Goal: Task Accomplishment & Management: Complete application form

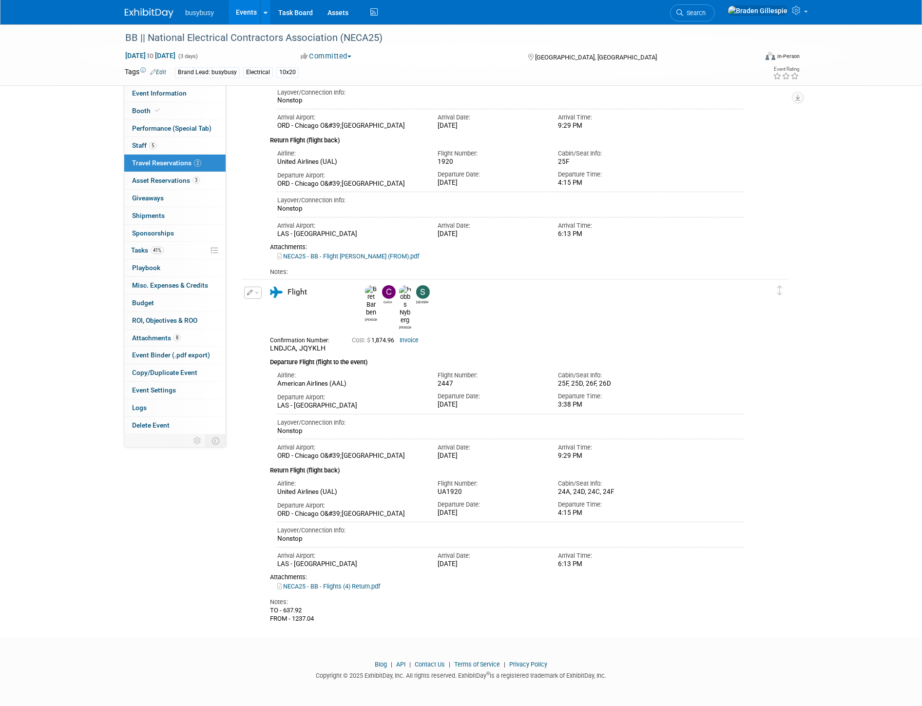
click at [715, 11] on link "Search" at bounding box center [692, 12] width 45 height 17
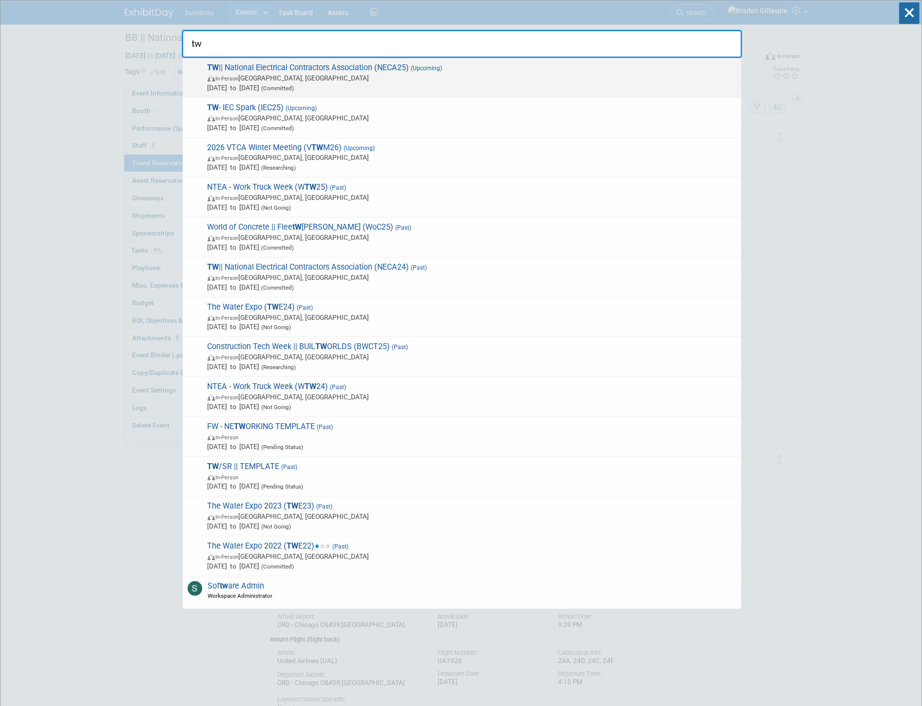
type input "tw"
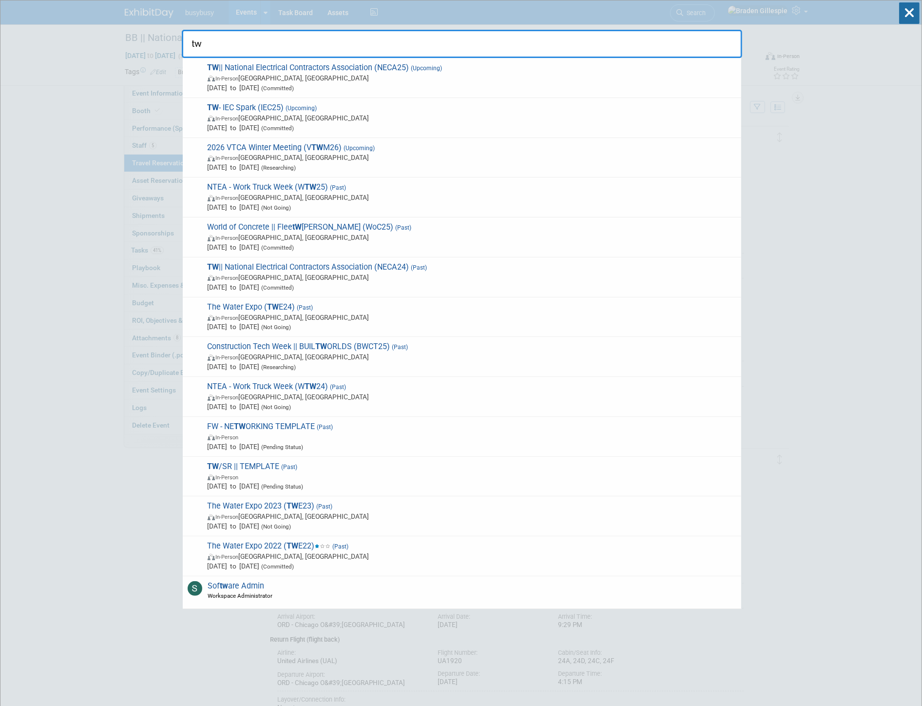
click at [515, 90] on span "Sep 13, 2025 to Sep 15, 2025 (Committed)" at bounding box center [472, 88] width 529 height 10
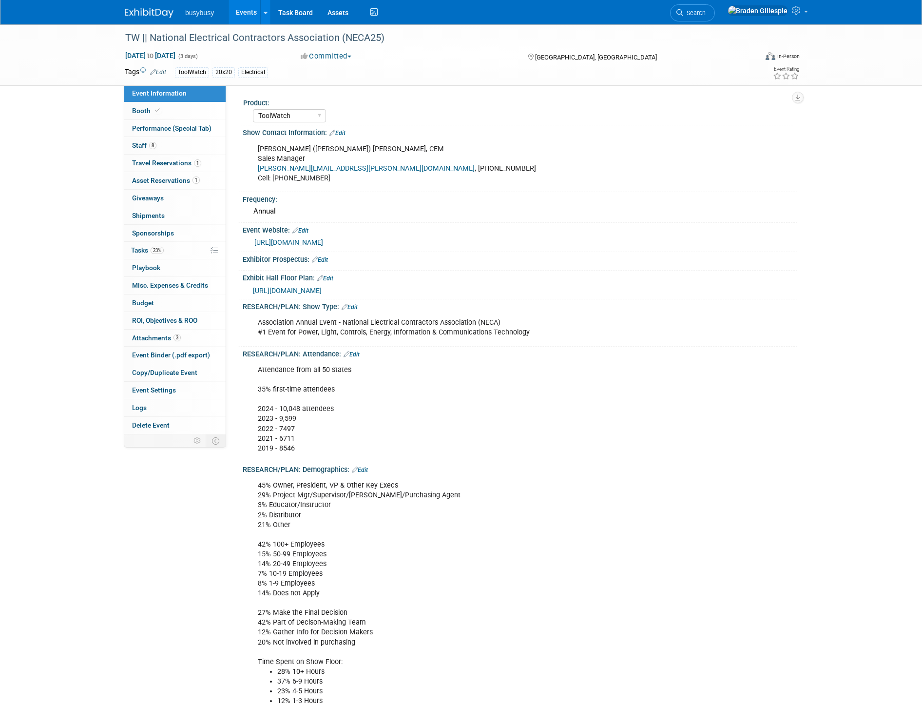
select select "ToolWatch"
click at [190, 162] on span "Travel Reservations 1" at bounding box center [166, 163] width 69 height 8
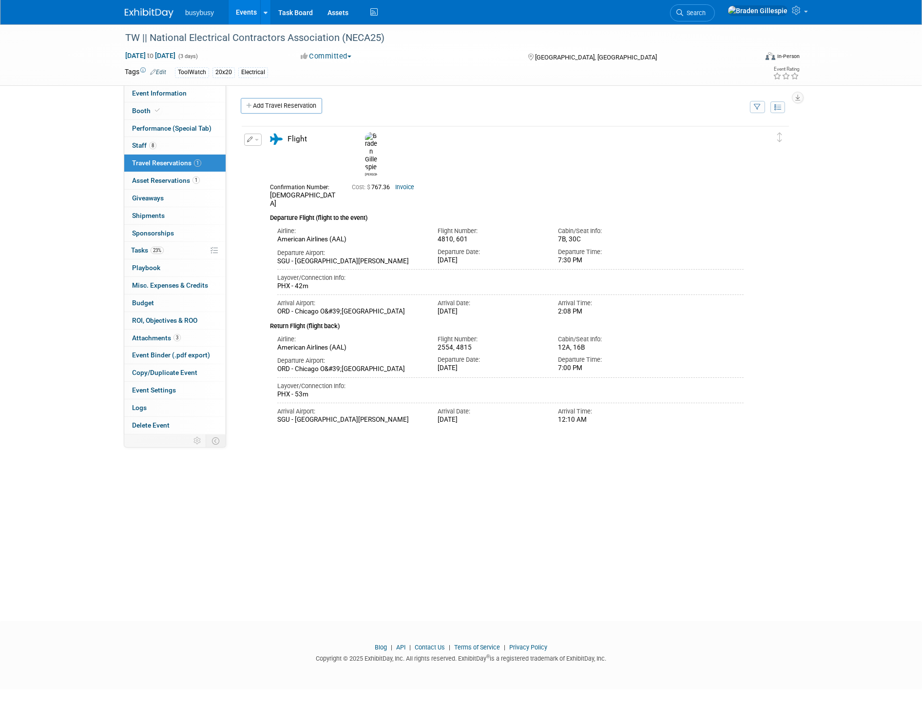
click at [274, 107] on link "Add Travel Reservation" at bounding box center [281, 106] width 81 height 16
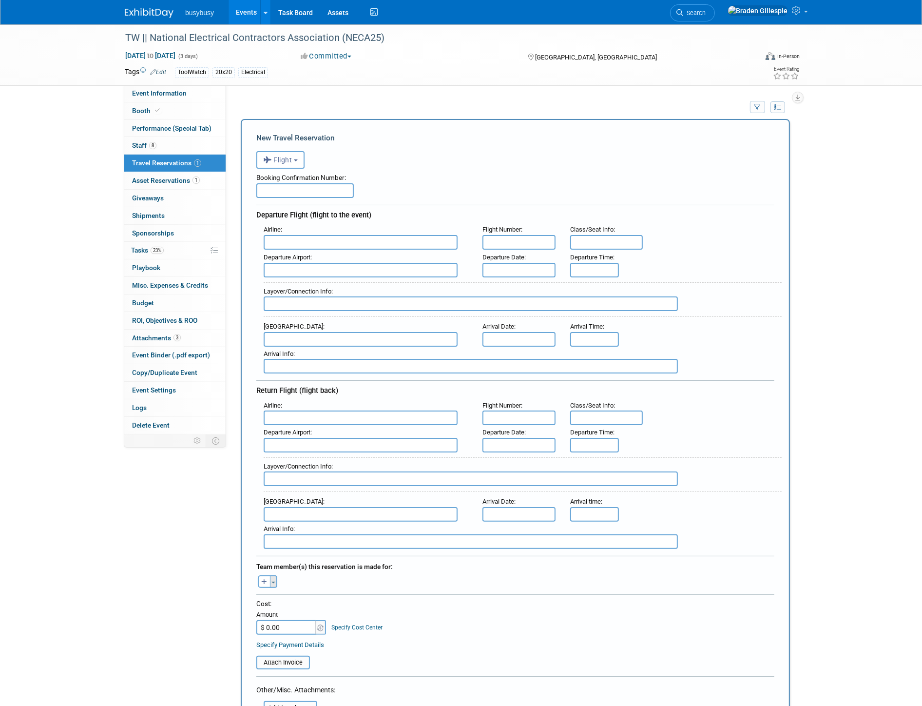
click at [270, 575] on button "Toggle Dropdown" at bounding box center [273, 581] width 7 height 13
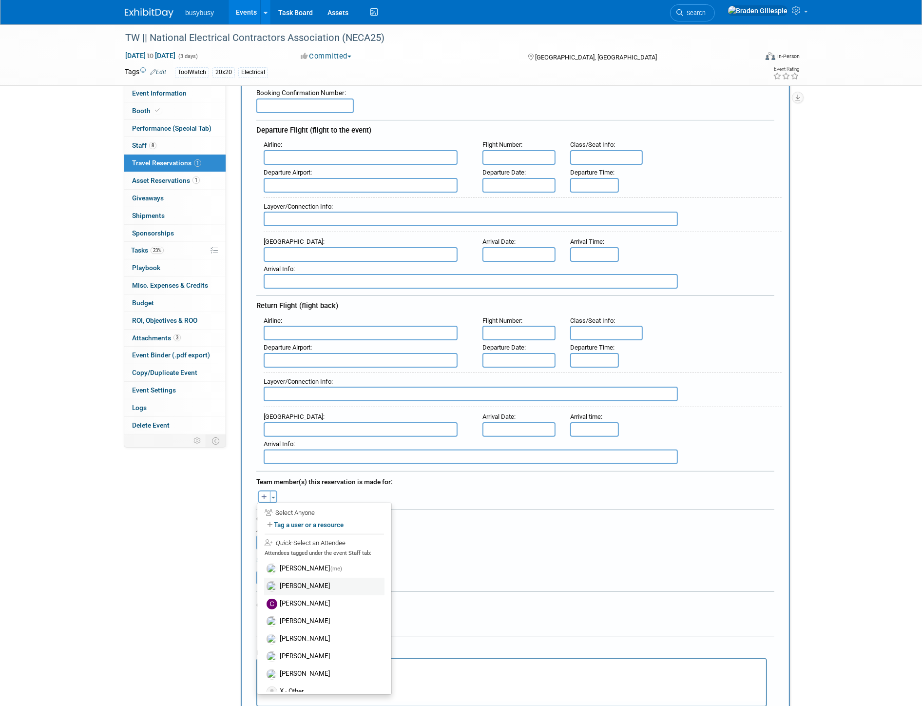
scroll to position [162, 0]
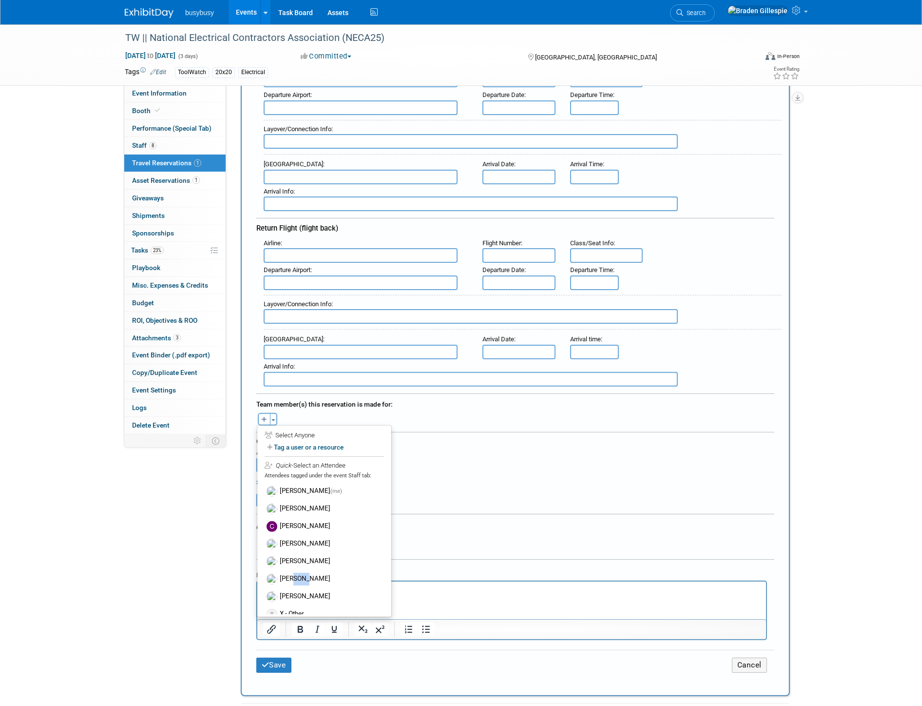
drag, startPoint x: 303, startPoint y: 572, endPoint x: 289, endPoint y: 571, distance: 13.7
click at [289, 571] on label "[PERSON_NAME]" at bounding box center [324, 579] width 120 height 18
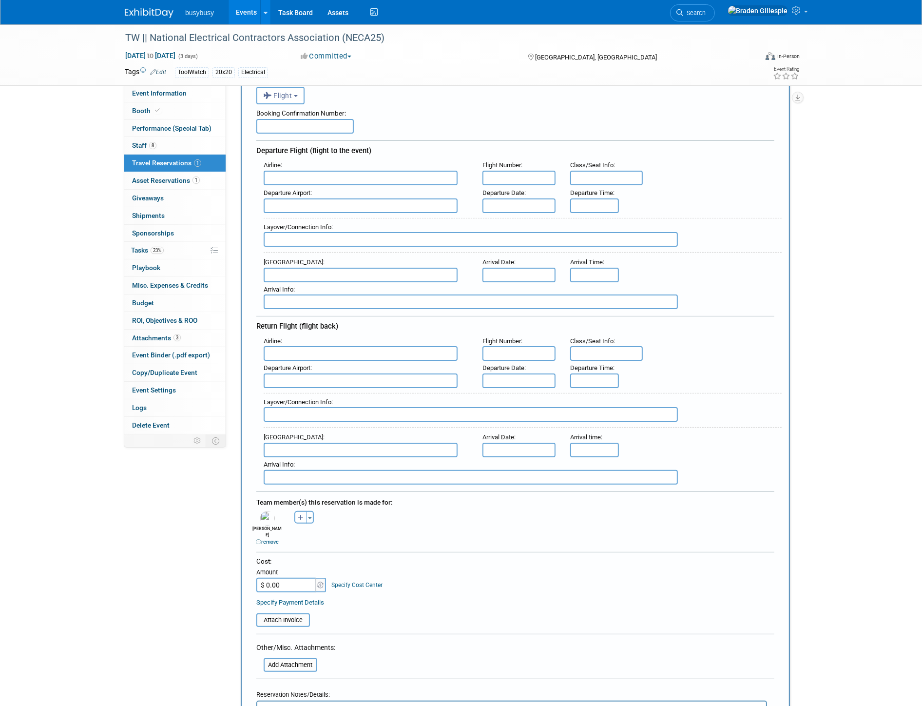
scroll to position [0, 0]
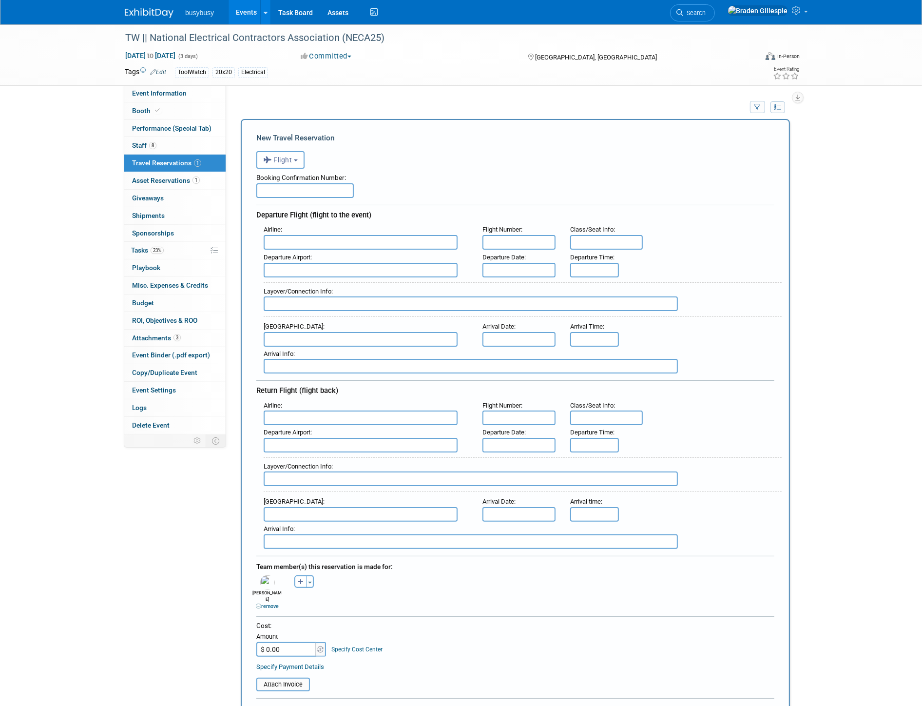
drag, startPoint x: 329, startPoint y: 235, endPoint x: 325, endPoint y: 237, distance: 5.2
click at [328, 236] on input "text" at bounding box center [361, 242] width 194 height 15
click at [320, 252] on span "American Airlines (AAL)" at bounding box center [365, 258] width 203 height 16
type input "American Airlines (AAL)"
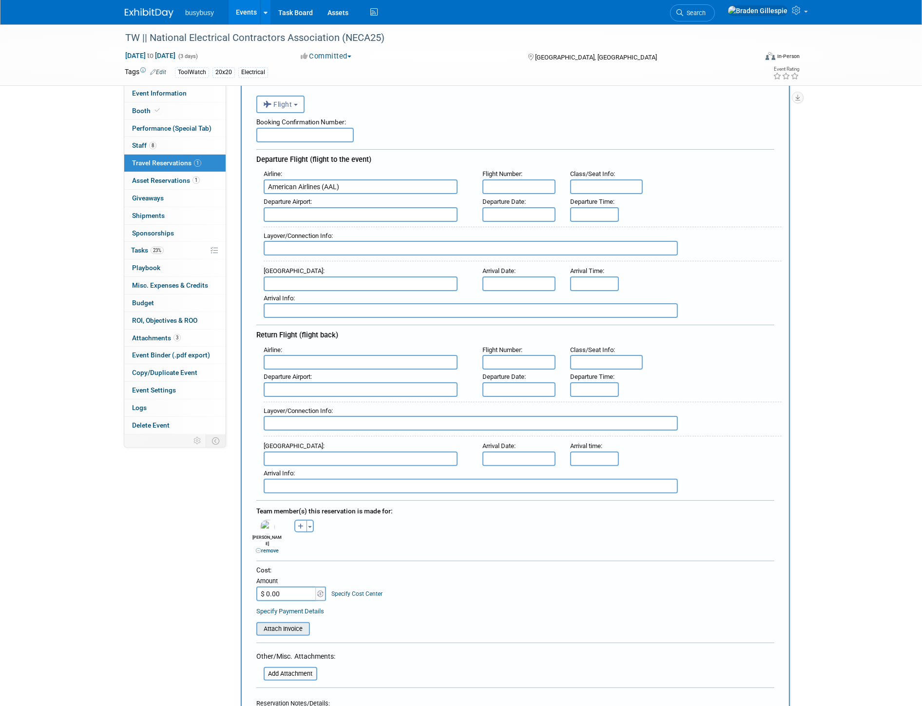
scroll to position [108, 0]
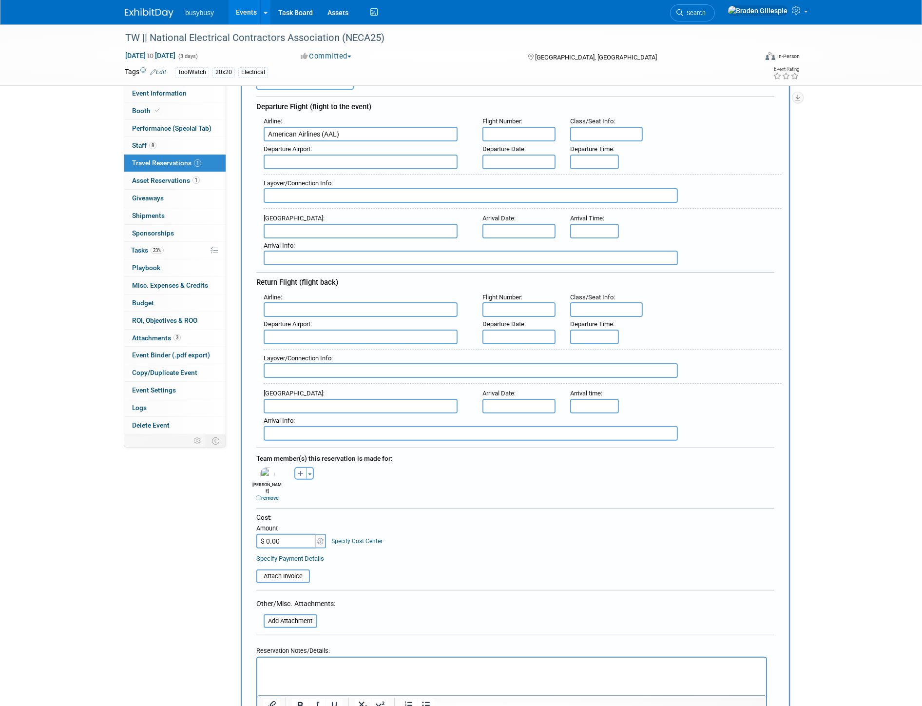
click at [286, 671] on html at bounding box center [511, 664] width 509 height 14
click at [283, 122] on div "Airline :" at bounding box center [366, 121] width 204 height 11
click at [283, 132] on input "American Airlines (AAL)" at bounding box center [361, 134] width 194 height 15
drag, startPoint x: 350, startPoint y: 134, endPoint x: 173, endPoint y: 131, distance: 176.9
click at [173, 131] on div "Event Information Event Info Booth Booth Performance (Special Tab) Performance …" at bounding box center [460, 493] width 687 height 1155
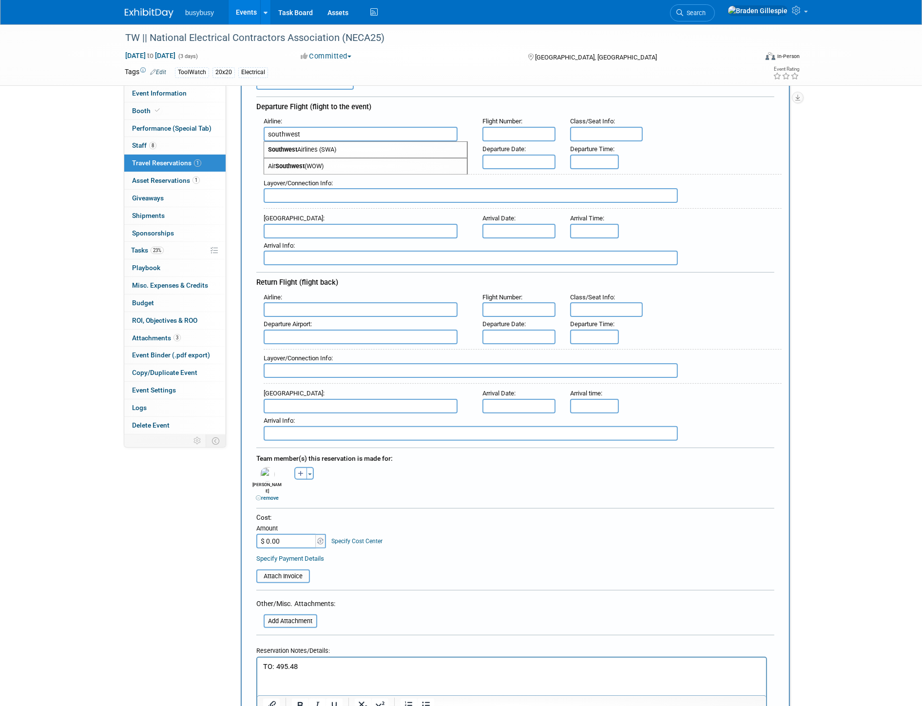
drag, startPoint x: 305, startPoint y: 145, endPoint x: 302, endPoint y: 150, distance: 5.4
click at [305, 145] on span "Southwest Airlines (SWA)" at bounding box center [365, 150] width 203 height 16
type input "Southwest Airlines (SWA)"
click at [344, 154] on input "text" at bounding box center [361, 161] width 194 height 15
click at [338, 174] on span "BOI - [GEOGRAPHIC_DATA]/[PERSON_NAME][GEOGRAPHIC_DATA]" at bounding box center [365, 178] width 203 height 16
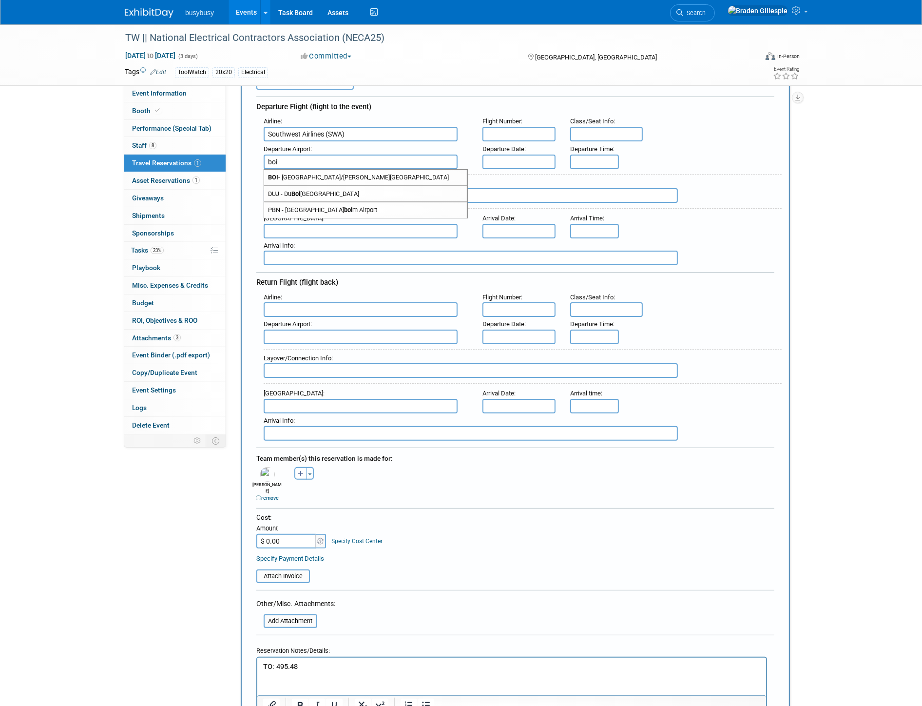
type input "BOI - [GEOGRAPHIC_DATA]/[PERSON_NAME][GEOGRAPHIC_DATA]"
click at [293, 224] on input "text" at bounding box center [361, 231] width 194 height 15
click at [307, 241] on span "MDW - [GEOGRAPHIC_DATA]" at bounding box center [365, 247] width 203 height 16
type input "MDW - [GEOGRAPHIC_DATA]"
click at [388, 671] on html "TO: 495.48" at bounding box center [511, 664] width 509 height 14
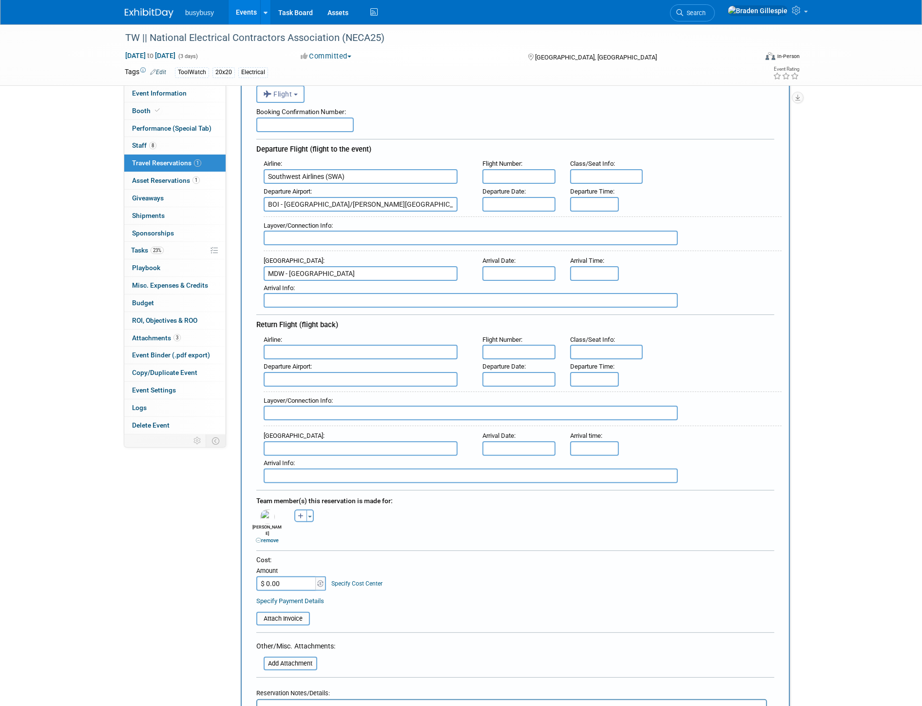
scroll to position [0, 0]
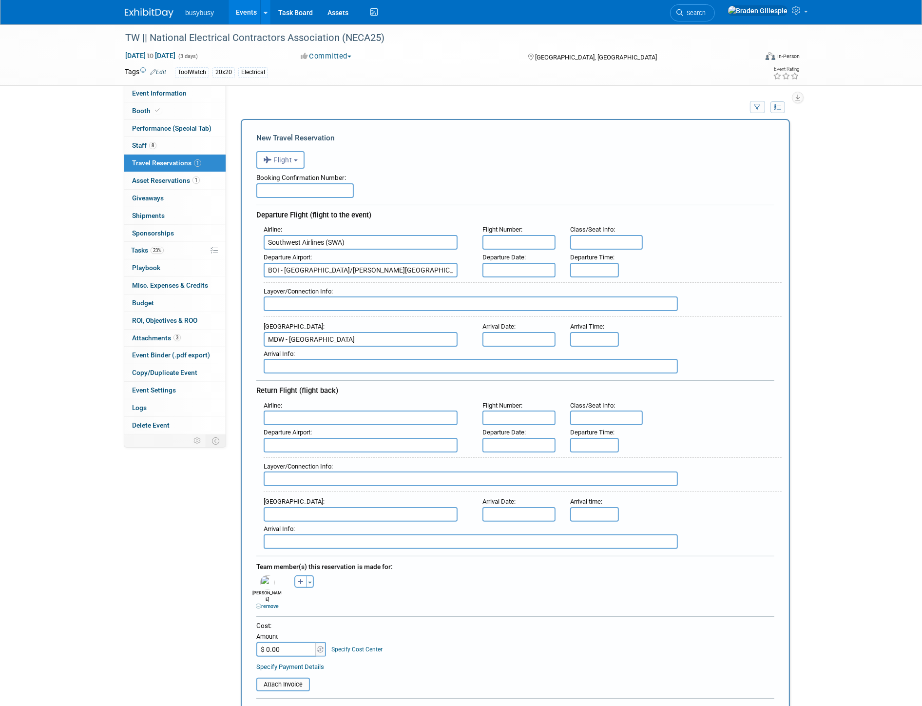
click at [285, 181] on div "Booking Confirmation Number:" at bounding box center [515, 176] width 518 height 15
click at [285, 183] on input "text" at bounding box center [304, 190] width 97 height 15
paste input "B7GTQJ"
type input "B7GTQJ"
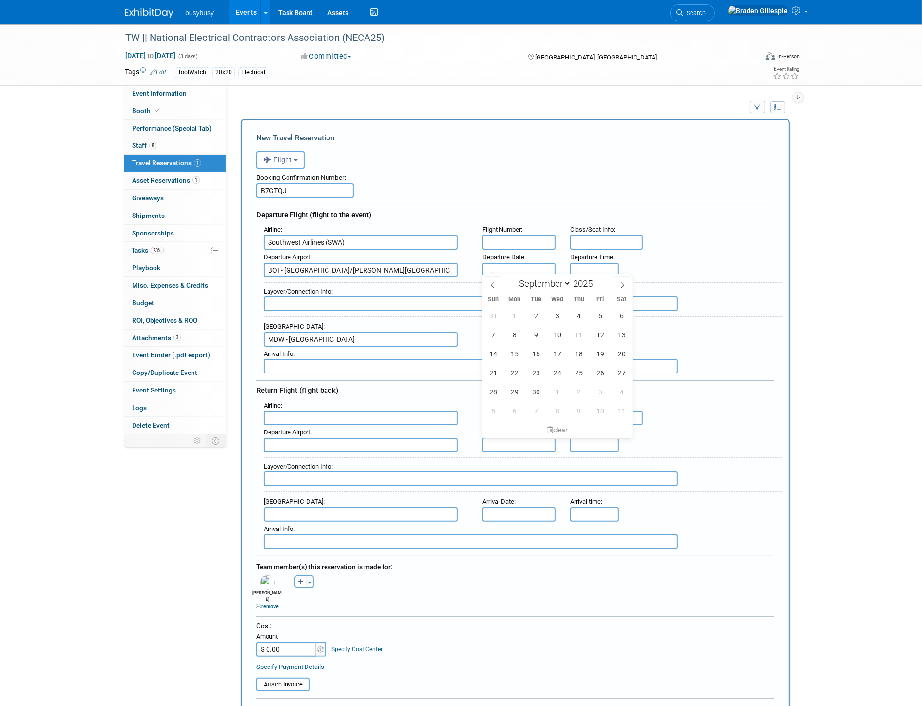
click at [507, 264] on input "text" at bounding box center [518, 270] width 73 height 15
click at [598, 336] on span "12" at bounding box center [600, 334] width 19 height 19
type input "[DATE]"
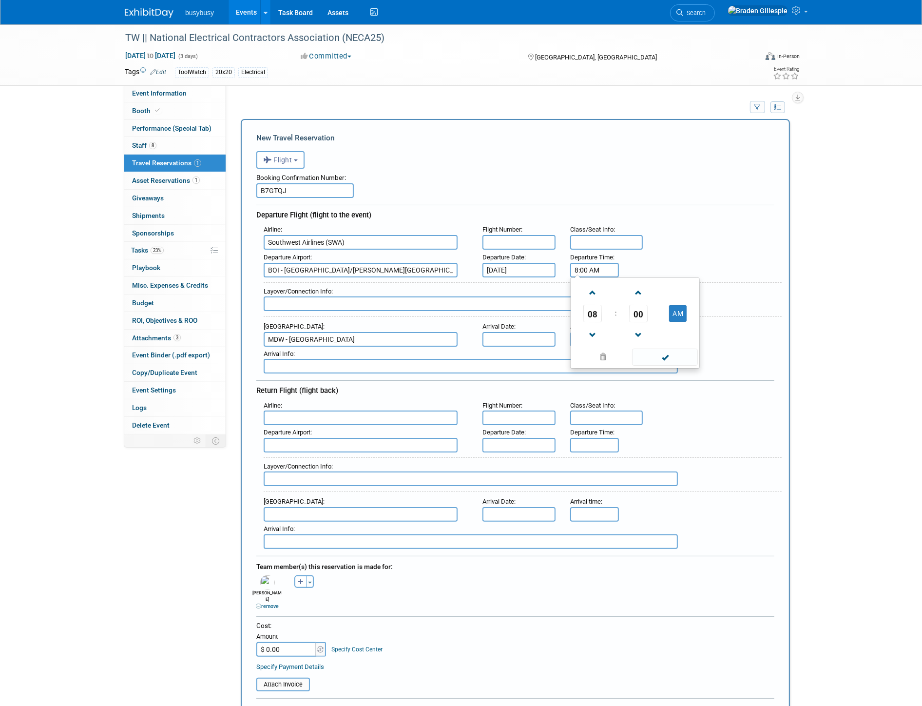
click at [605, 267] on input "8:00 AM" at bounding box center [594, 270] width 49 height 15
drag, startPoint x: 603, startPoint y: 268, endPoint x: 544, endPoint y: 268, distance: 59.0
click at [544, 268] on div "Departure Airport : [GEOGRAPHIC_DATA]/[PERSON_NAME][GEOGRAPHIC_DATA] Departure …" at bounding box center [518, 263] width 525 height 27
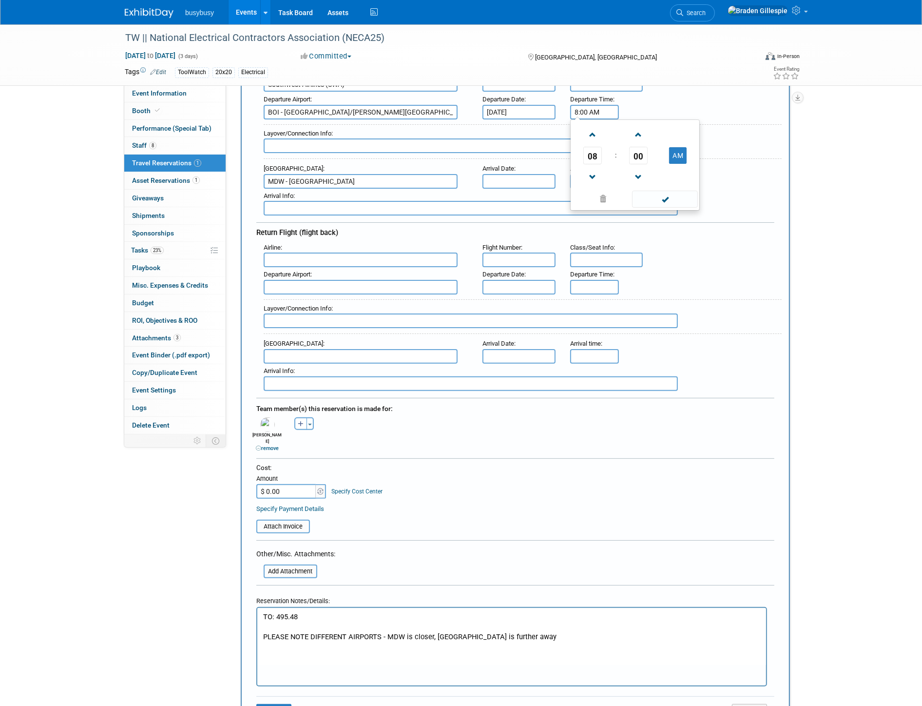
scroll to position [162, 0]
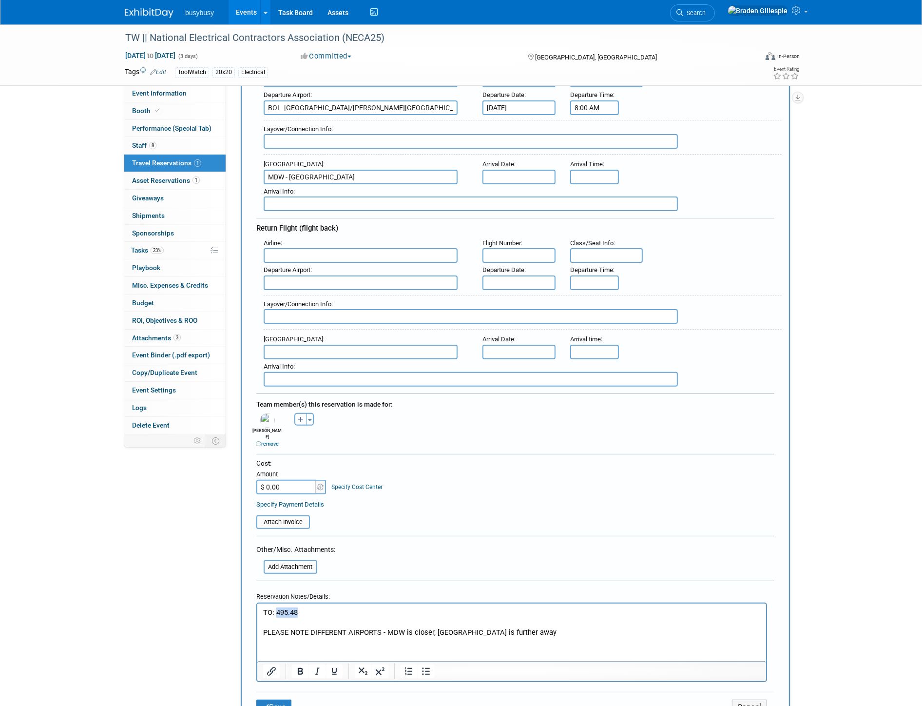
drag, startPoint x: 301, startPoint y: 612, endPoint x: 275, endPoint y: 615, distance: 25.9
click at [275, 615] on p "TO: 495.48" at bounding box center [511, 612] width 497 height 10
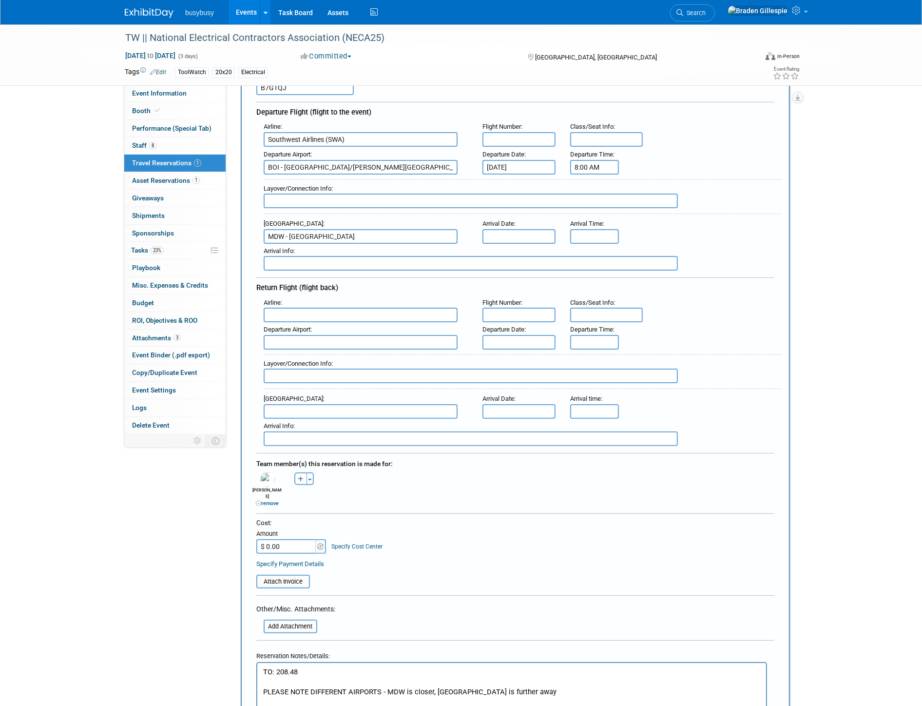
scroll to position [0, 0]
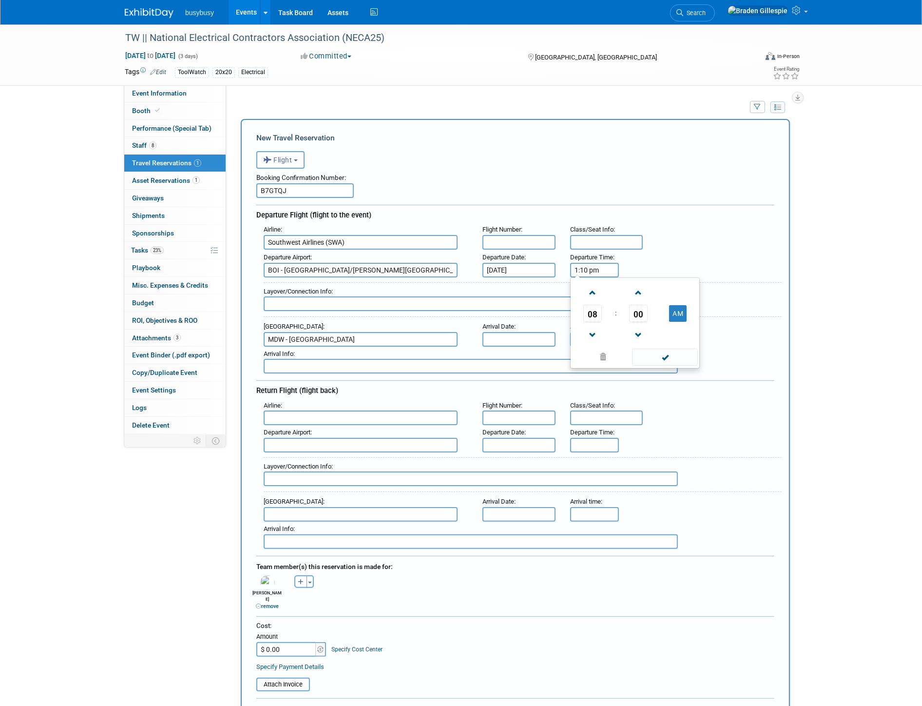
type input "1:10 PM"
click at [605, 333] on input "8:00 AM" at bounding box center [594, 339] width 49 height 15
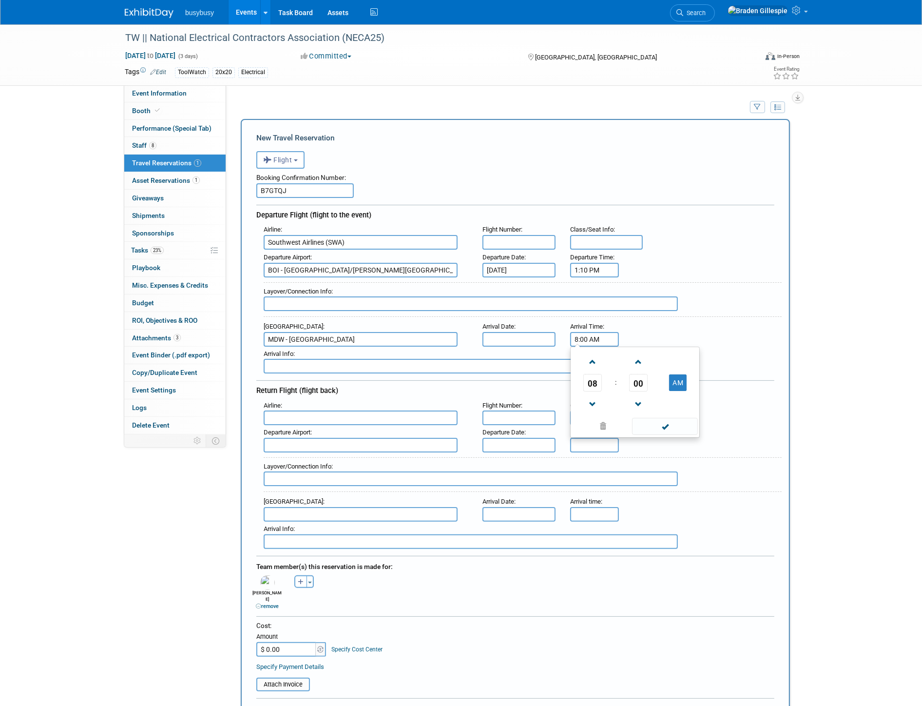
drag, startPoint x: 603, startPoint y: 333, endPoint x: 521, endPoint y: 322, distance: 82.1
click at [521, 322] on div "Arrival Airport : [GEOGRAPHIC_DATA] - [GEOGRAPHIC_DATA] Arrival Date : Arrival …" at bounding box center [518, 332] width 525 height 27
type input "5:35 PM"
click at [617, 241] on input "text" at bounding box center [606, 242] width 73 height 15
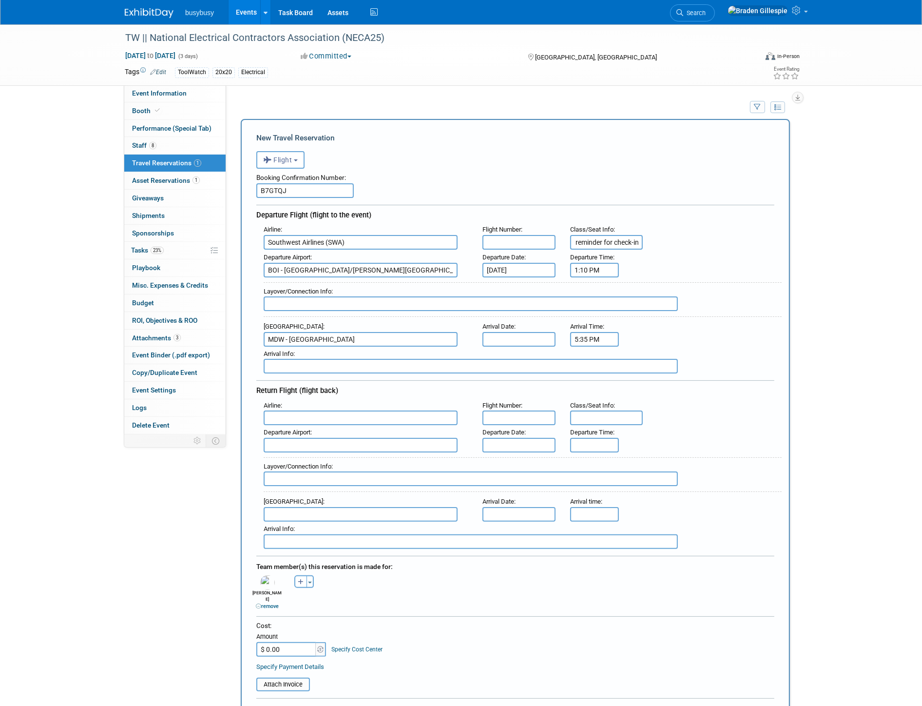
type input "TBD - Set reminder for check-in"
click at [542, 241] on input "text" at bounding box center [518, 242] width 73 height 15
type input "956"
click at [430, 300] on input "text" at bounding box center [471, 303] width 414 height 15
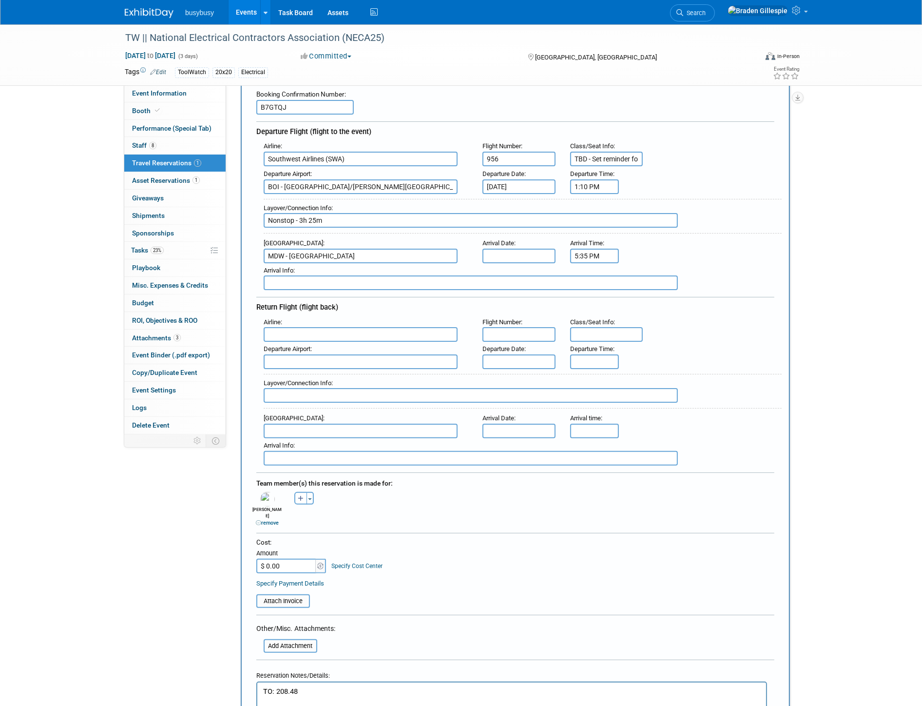
scroll to position [108, 0]
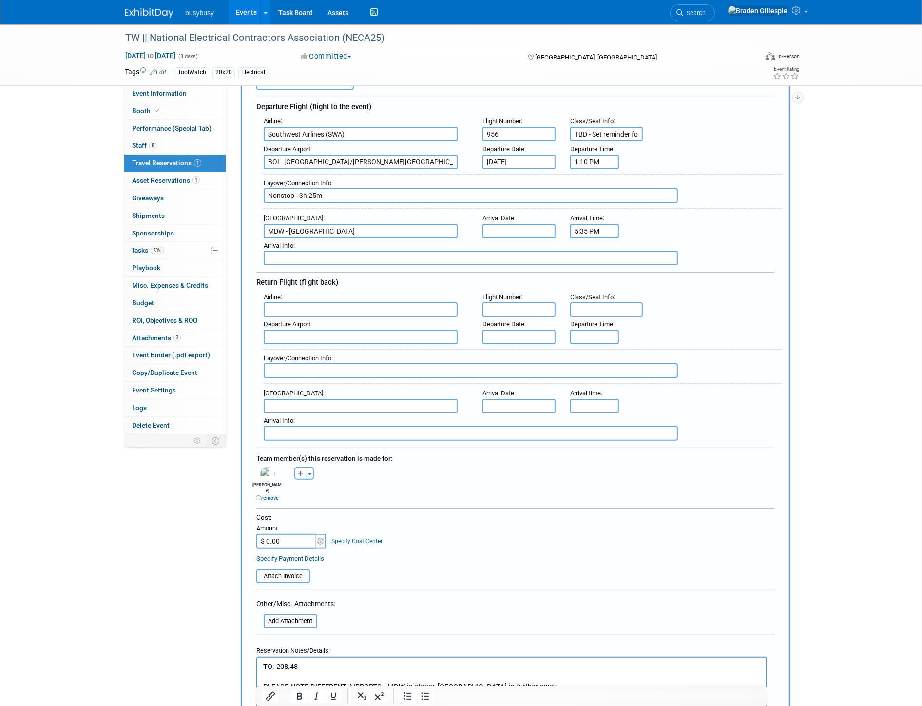
type input "Nonstop - 3h 25m"
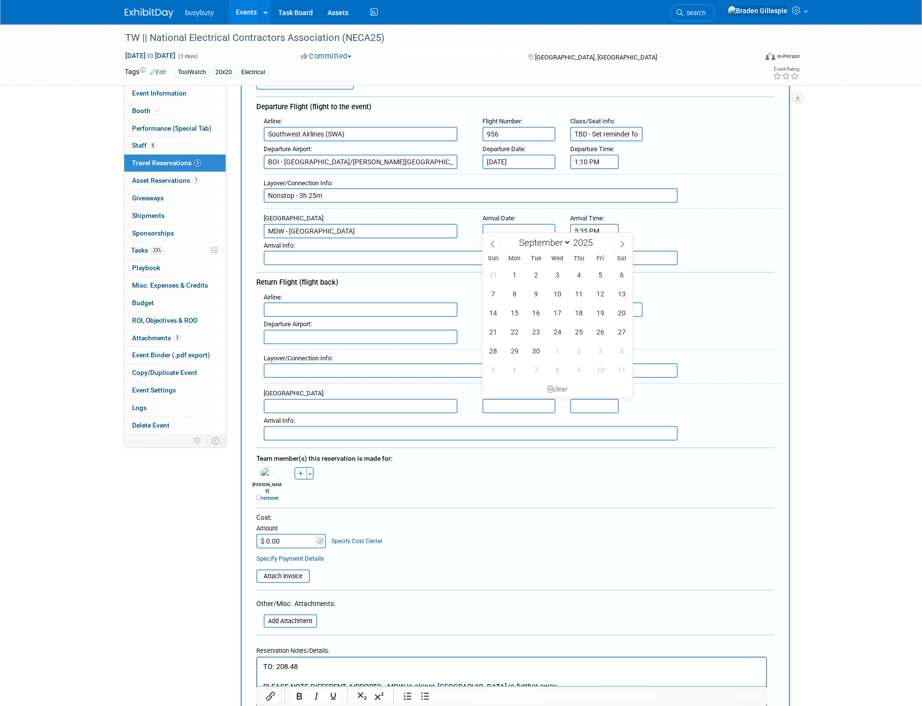
click at [528, 229] on input "text" at bounding box center [518, 231] width 73 height 15
click at [602, 289] on span "12" at bounding box center [600, 293] width 19 height 19
type input "[DATE]"
click at [744, 372] on div "Layover/Connection Info :" at bounding box center [523, 366] width 518 height 35
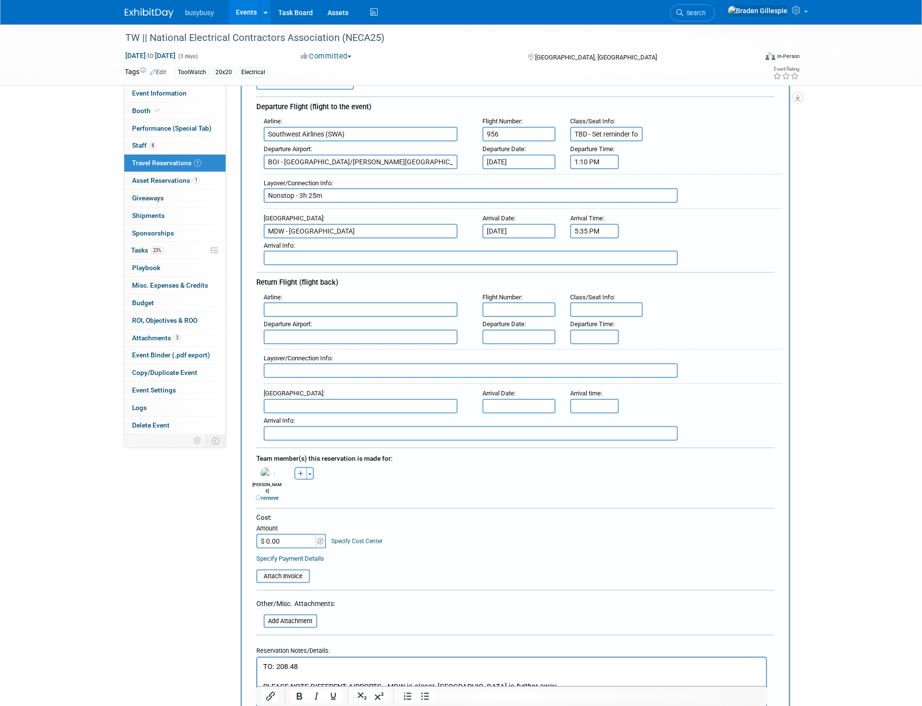
click at [598, 302] on input "text" at bounding box center [606, 309] width 73 height 15
type input "No seat selected - All aisle/window. All paid"
click at [439, 302] on input "text" at bounding box center [361, 309] width 194 height 15
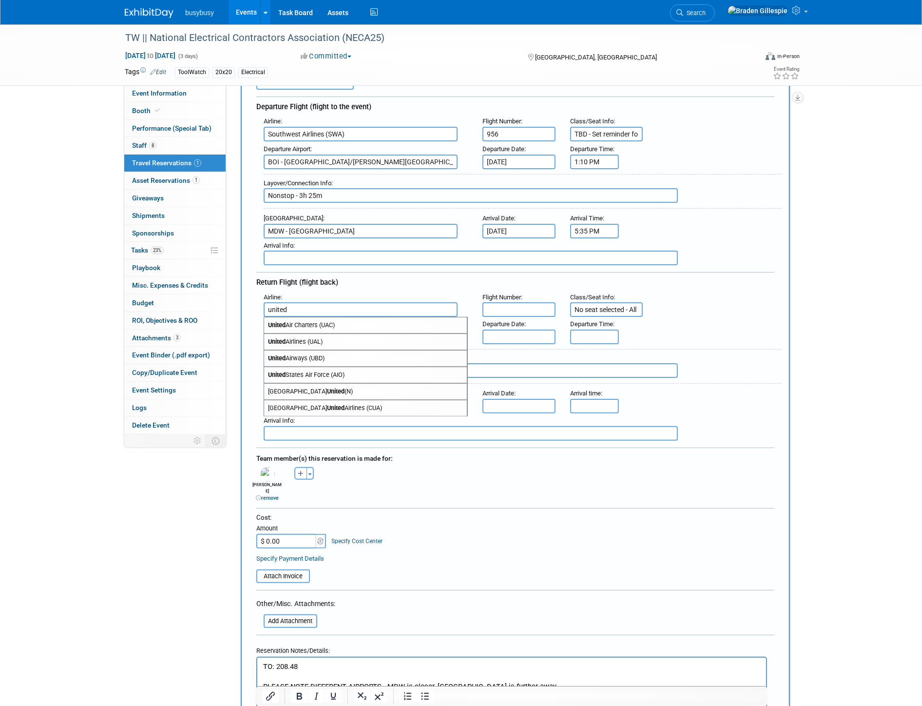
click at [334, 337] on span "United Airlines (UAL)" at bounding box center [365, 342] width 203 height 16
type input "United Airlines (UAL)"
click at [401, 329] on input "text" at bounding box center [361, 336] width 194 height 15
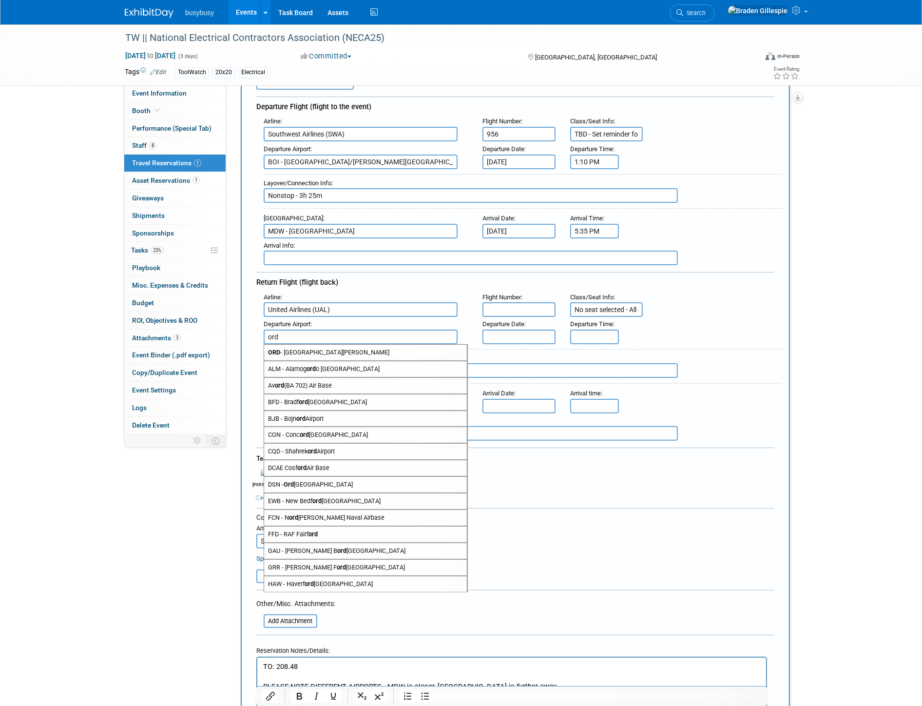
click at [401, 346] on span "ORD - [GEOGRAPHIC_DATA][PERSON_NAME]" at bounding box center [365, 352] width 203 height 16
type input "ORD - Chicago O&#39;[GEOGRAPHIC_DATA]"
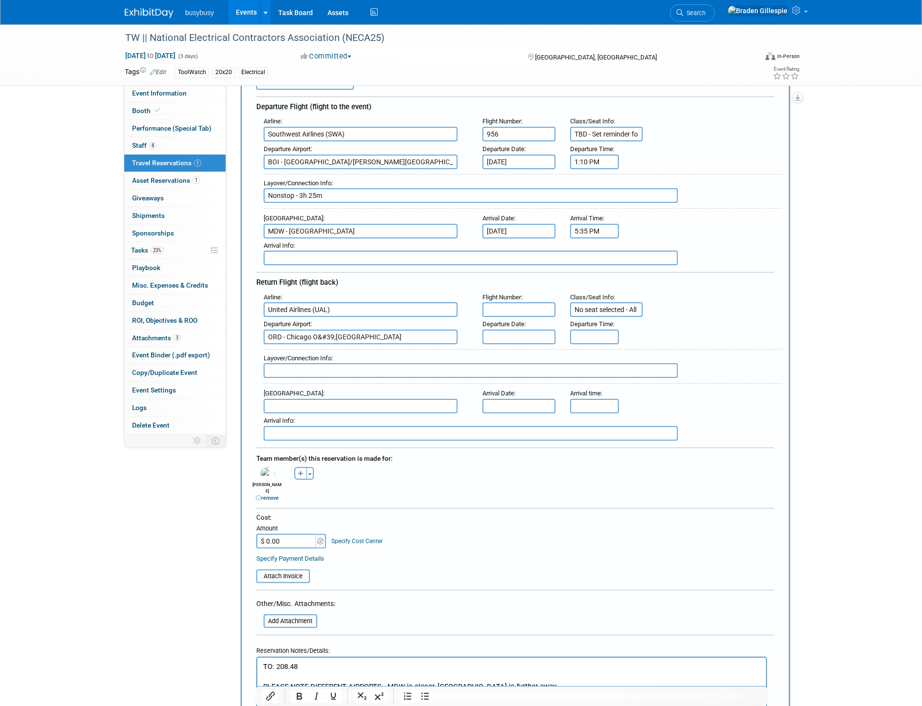
click at [339, 399] on input "text" at bounding box center [361, 406] width 194 height 15
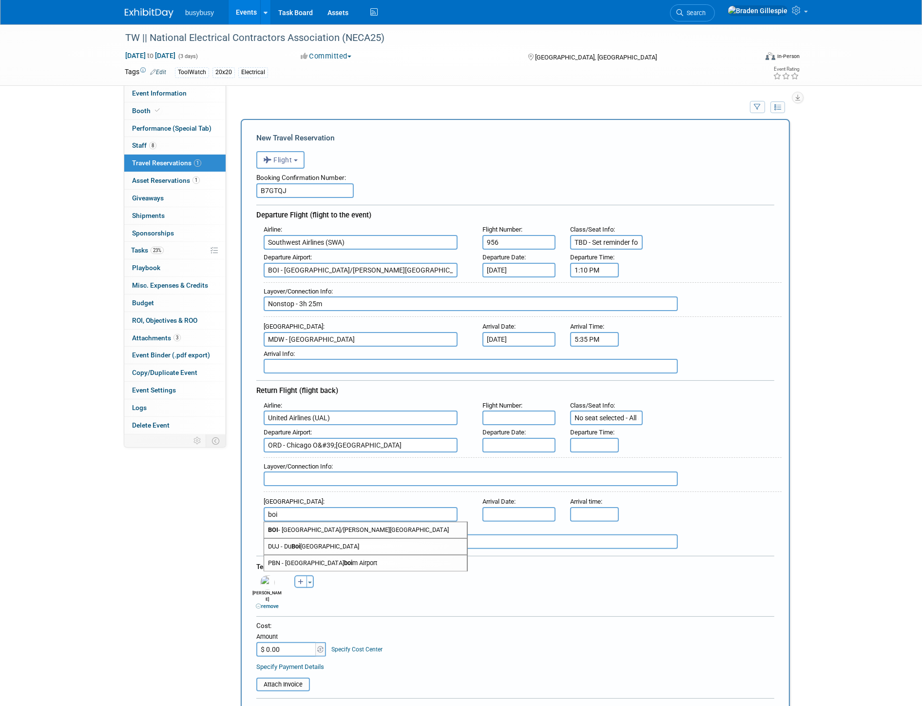
type input "boi"
click at [327, 191] on input "B7GTQJ" at bounding box center [304, 190] width 97 height 15
paste input "AWW660"
type input "B7GTQJ, AWW660"
click at [331, 471] on input "text" at bounding box center [471, 478] width 414 height 15
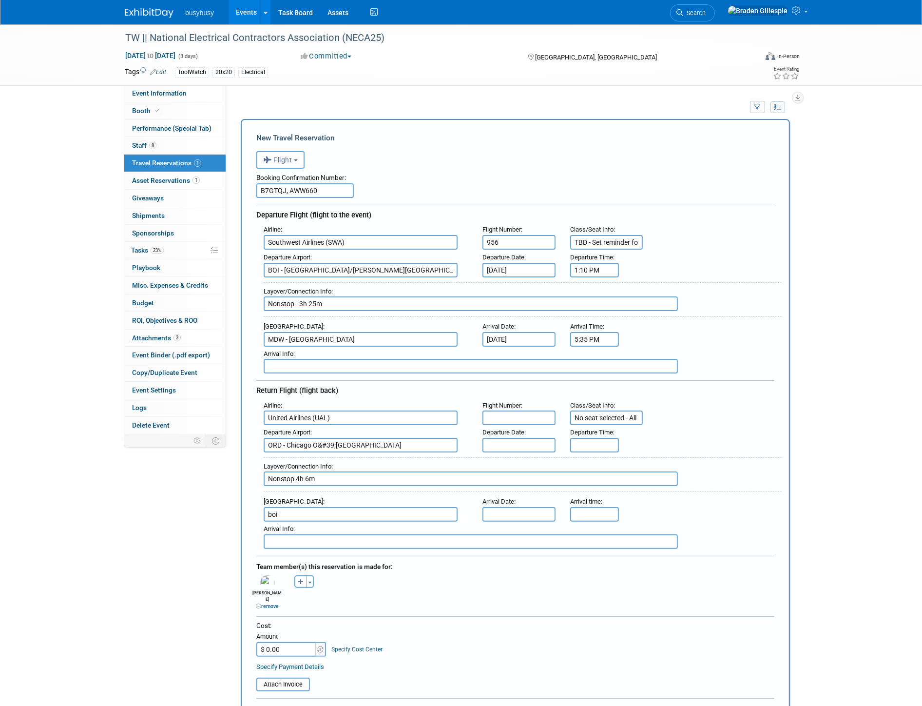
type input "Nonstop 4h 6m"
drag, startPoint x: 510, startPoint y: 435, endPoint x: 498, endPoint y: 435, distance: 11.2
click at [505, 438] on input "text" at bounding box center [518, 445] width 73 height 15
click at [514, 521] on span "15" at bounding box center [514, 523] width 19 height 19
type input "[DATE]"
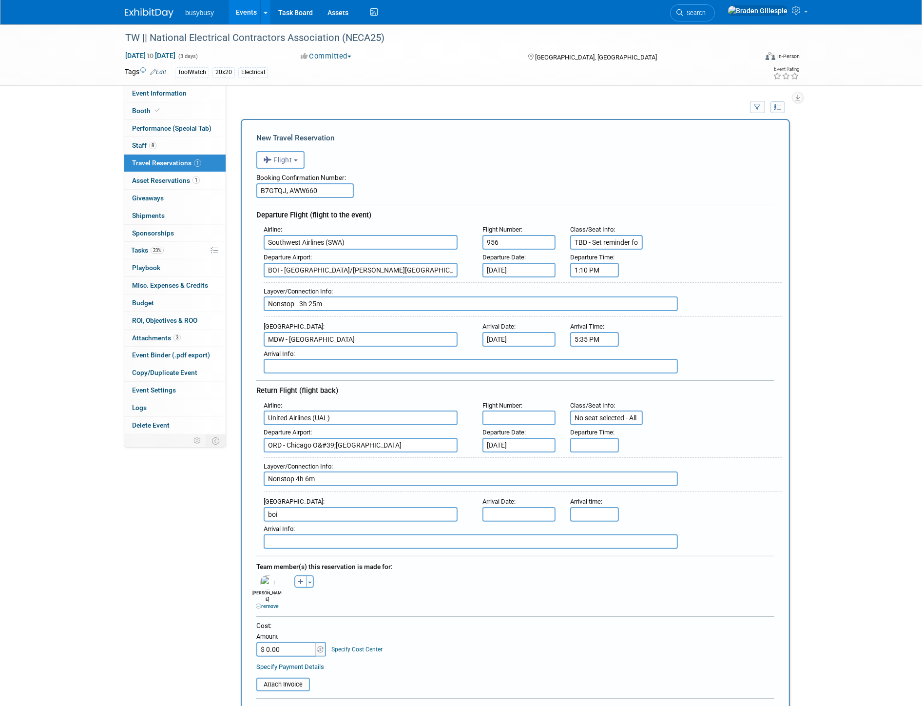
click at [518, 523] on div "Arrival Info :" at bounding box center [523, 528] width 518 height 11
drag, startPoint x: 518, startPoint y: 501, endPoint x: 514, endPoint y: 504, distance: 5.9
click at [518, 507] on input "text" at bounding box center [518, 514] width 73 height 15
click at [519, 590] on span "15" at bounding box center [514, 590] width 19 height 19
type input "[DATE]"
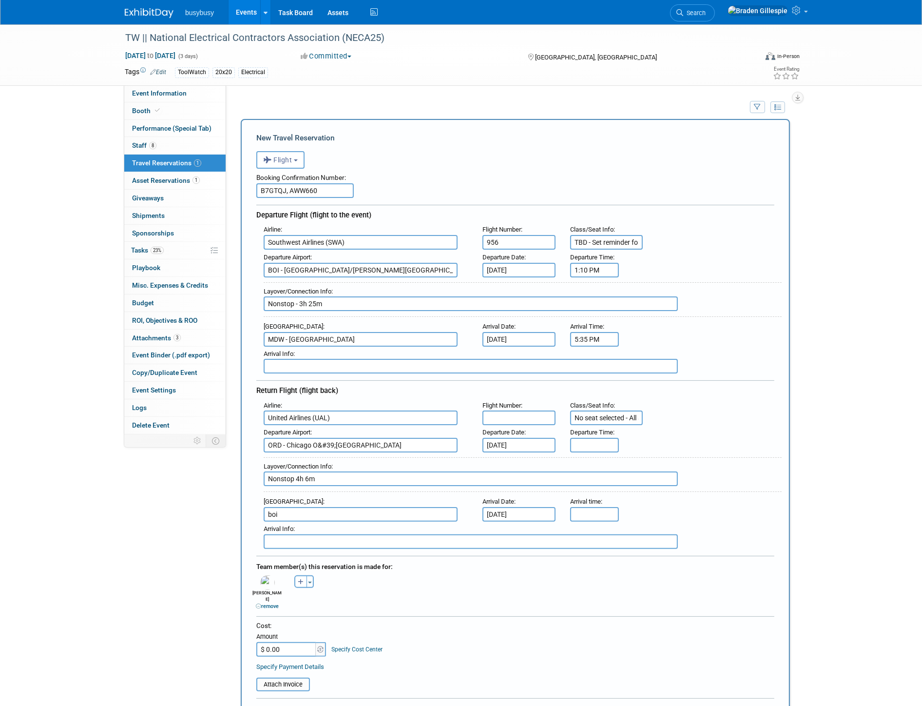
click at [528, 413] on input "text" at bounding box center [518, 417] width 73 height 15
type input "5290"
click at [595, 438] on input "5:00 PM" at bounding box center [594, 445] width 49 height 15
drag, startPoint x: 604, startPoint y: 439, endPoint x: 476, endPoint y: 436, distance: 128.7
click at [478, 436] on div "Departure Airport : ORD - Chicago O&#39;[GEOGRAPHIC_DATA] Departure Date : [DAT…" at bounding box center [518, 438] width 525 height 27
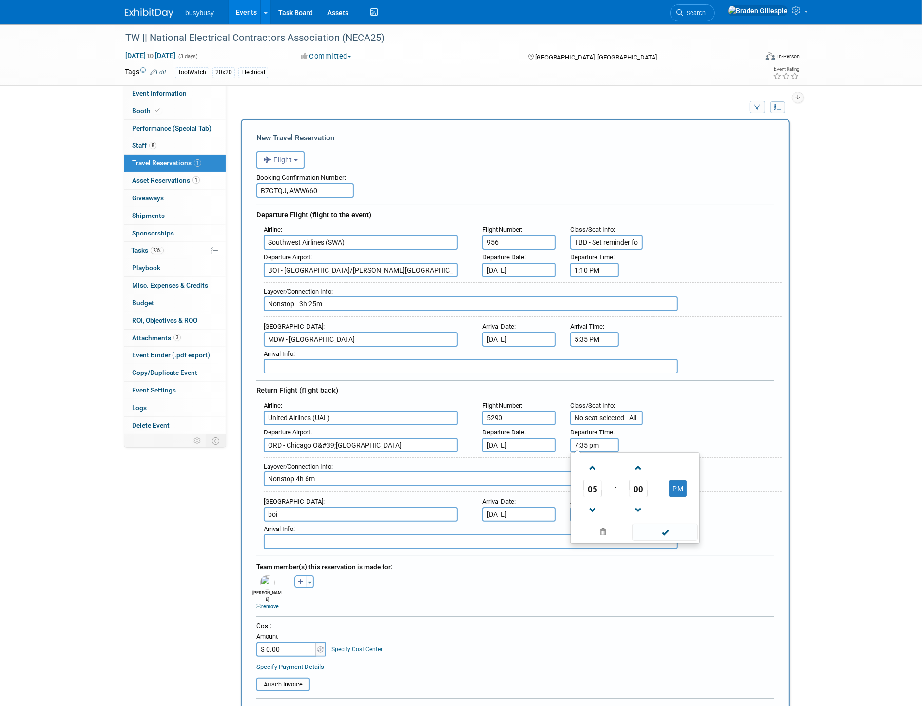
type input "7:35 PM"
click at [596, 507] on input "5:00 PM" at bounding box center [594, 514] width 49 height 15
drag, startPoint x: 575, startPoint y: 502, endPoint x: 549, endPoint y: 504, distance: 26.8
click at [552, 504] on div "Arrival Airport : boi Arrival Date : [DATE] Arrival time : 5:00 PM 05 : 00 PM 1…" at bounding box center [518, 507] width 525 height 27
type input "10:41 PM"
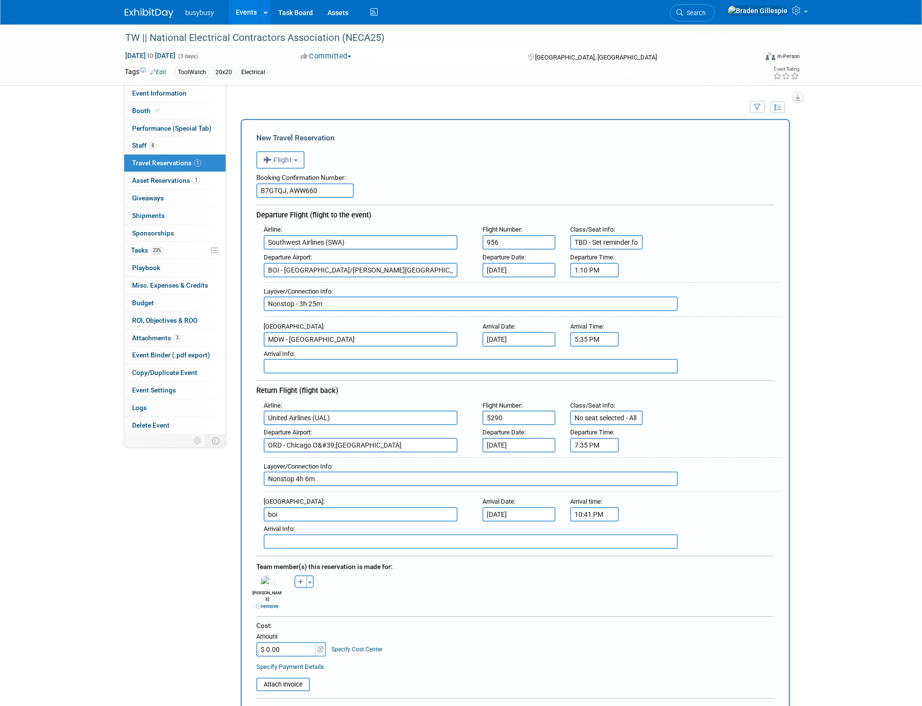
click at [363, 507] on input "boi" at bounding box center [361, 514] width 194 height 15
type input "b"
click at [354, 522] on span "BOI - [GEOGRAPHIC_DATA]/[PERSON_NAME][GEOGRAPHIC_DATA]" at bounding box center [365, 530] width 203 height 16
type input "BOI - [GEOGRAPHIC_DATA]/[PERSON_NAME][GEOGRAPHIC_DATA]"
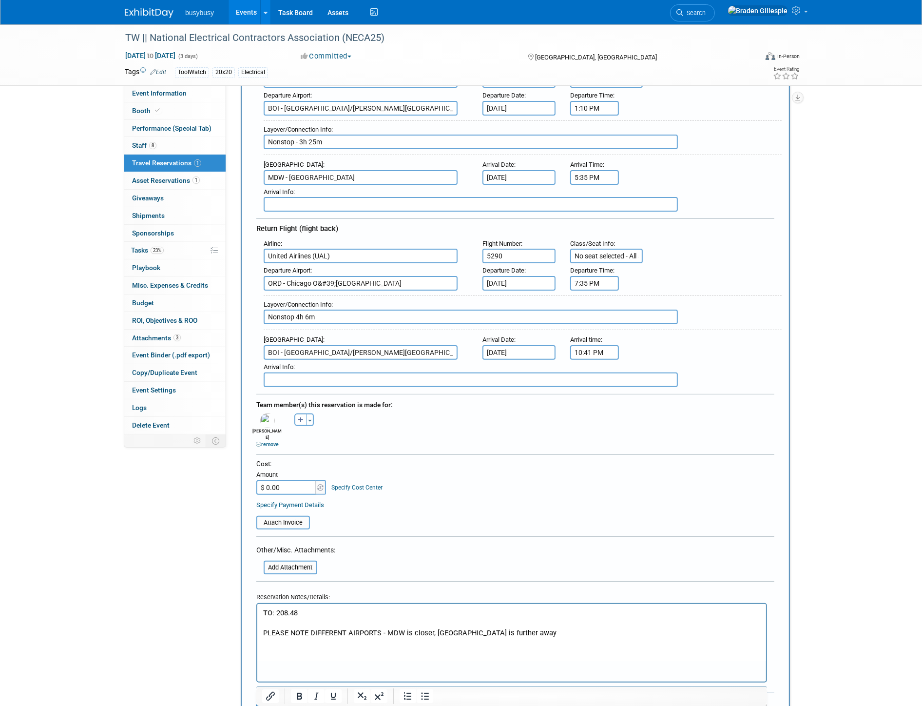
scroll to position [162, 0]
click at [313, 608] on p "TO: 208.48" at bounding box center [511, 612] width 497 height 10
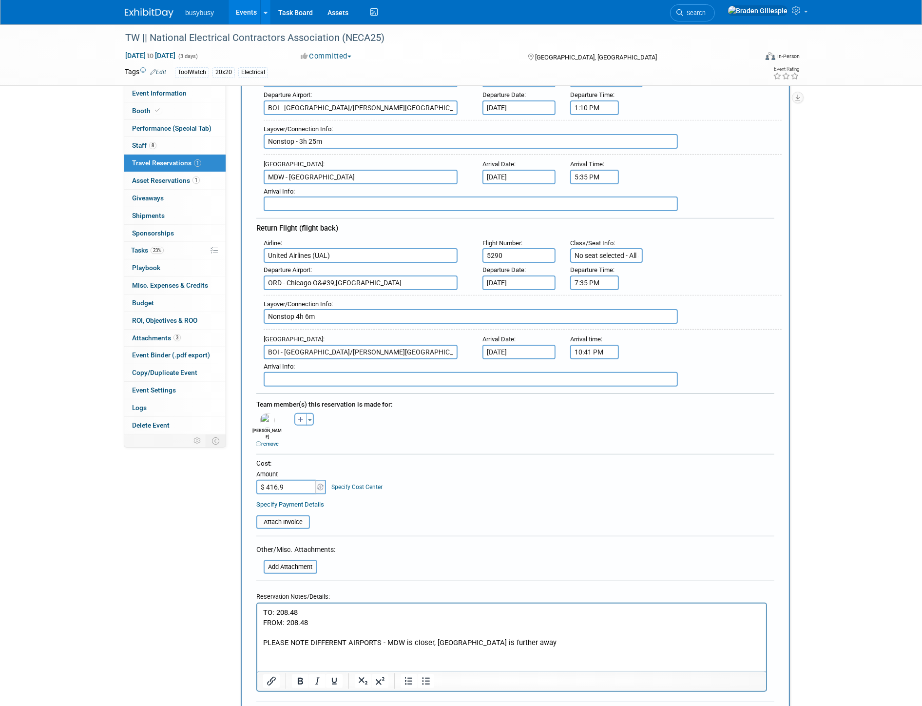
type input "$ 416.96"
click at [312, 561] on input "file" at bounding box center [258, 567] width 116 height 12
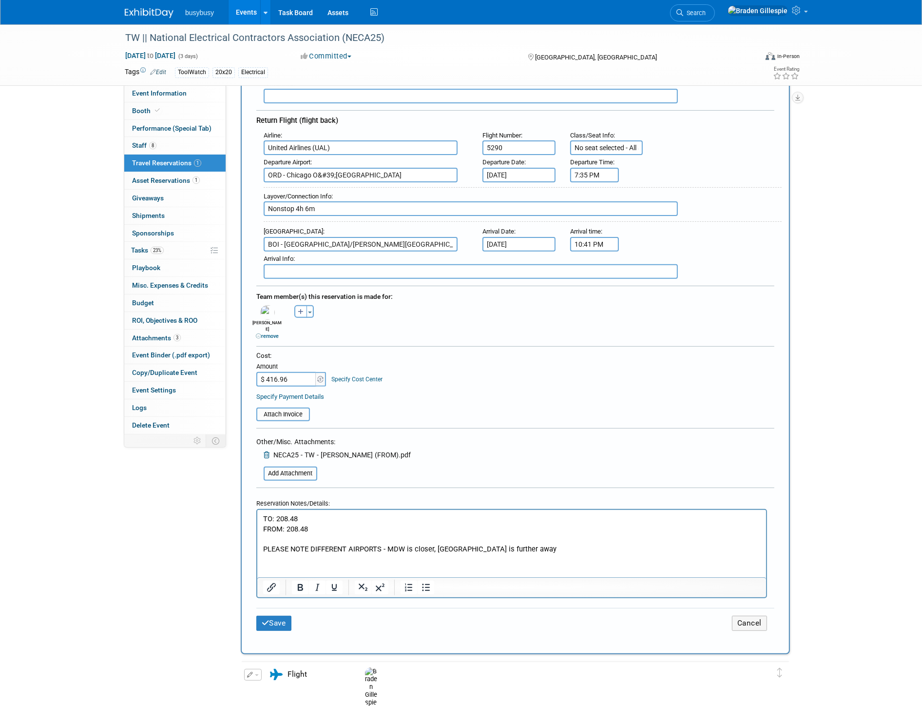
scroll to position [270, 0]
click at [281, 615] on button "Save" at bounding box center [273, 622] width 35 height 15
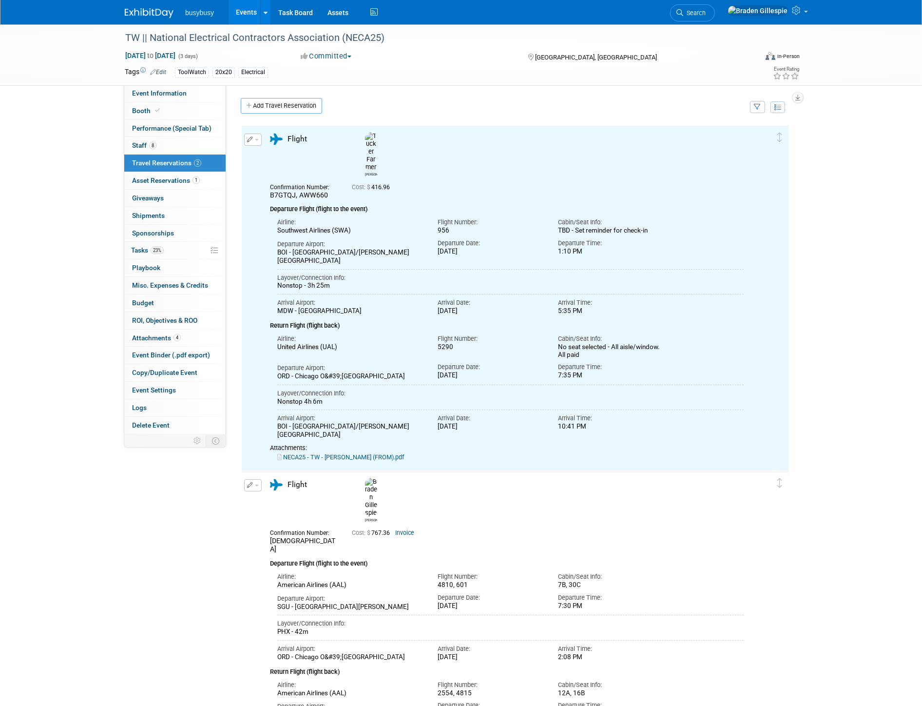
scroll to position [0, 0]
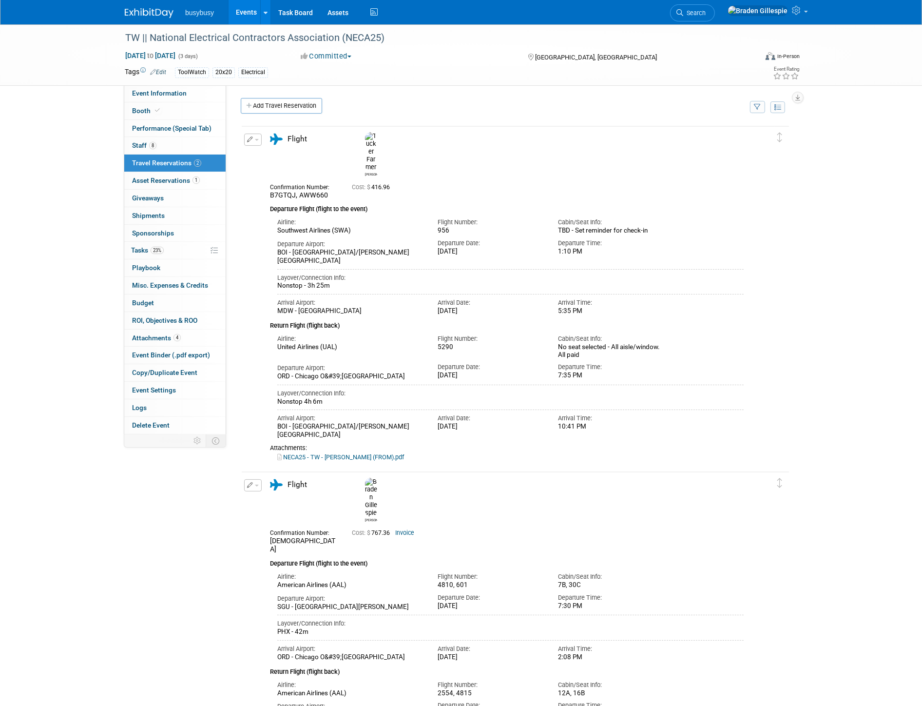
click at [248, 137] on icon "button" at bounding box center [250, 139] width 6 height 6
click at [269, 162] on button "Edit Reservation" at bounding box center [286, 157] width 82 height 14
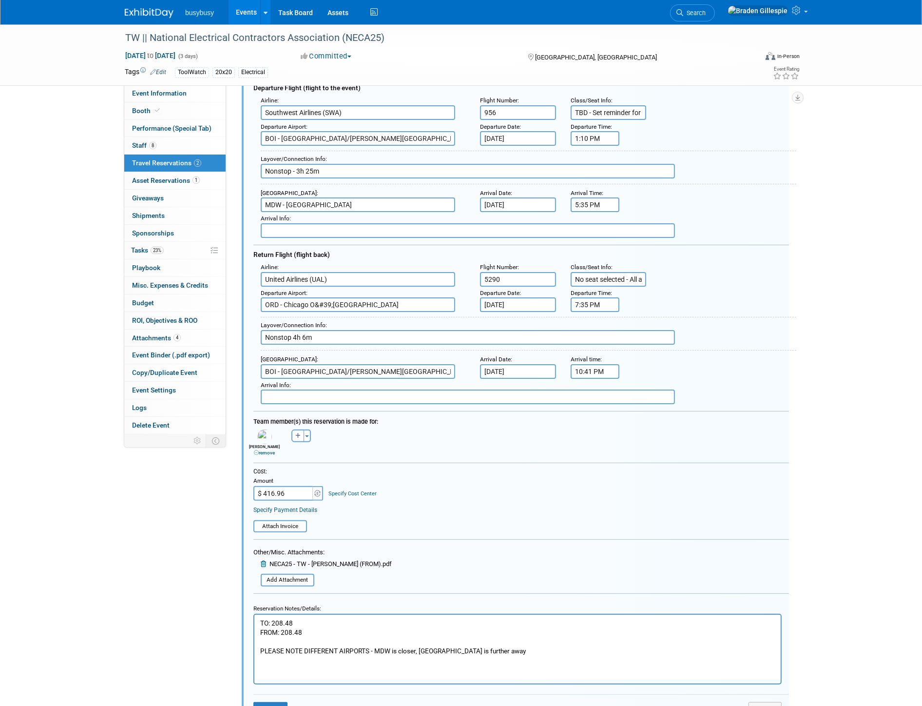
scroll to position [124, 0]
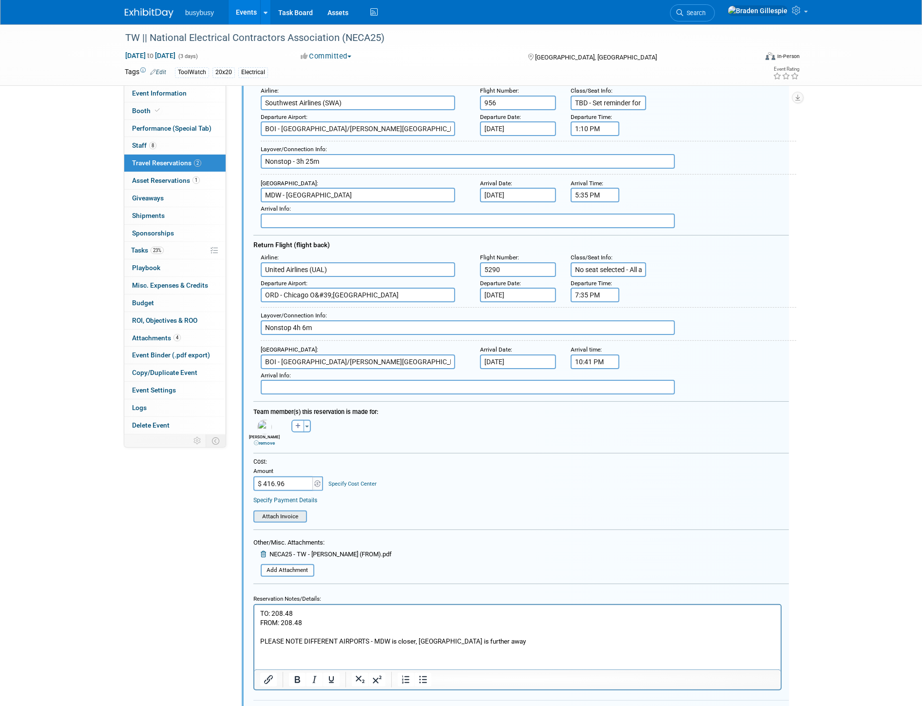
click at [286, 511] on input "file" at bounding box center [248, 516] width 116 height 11
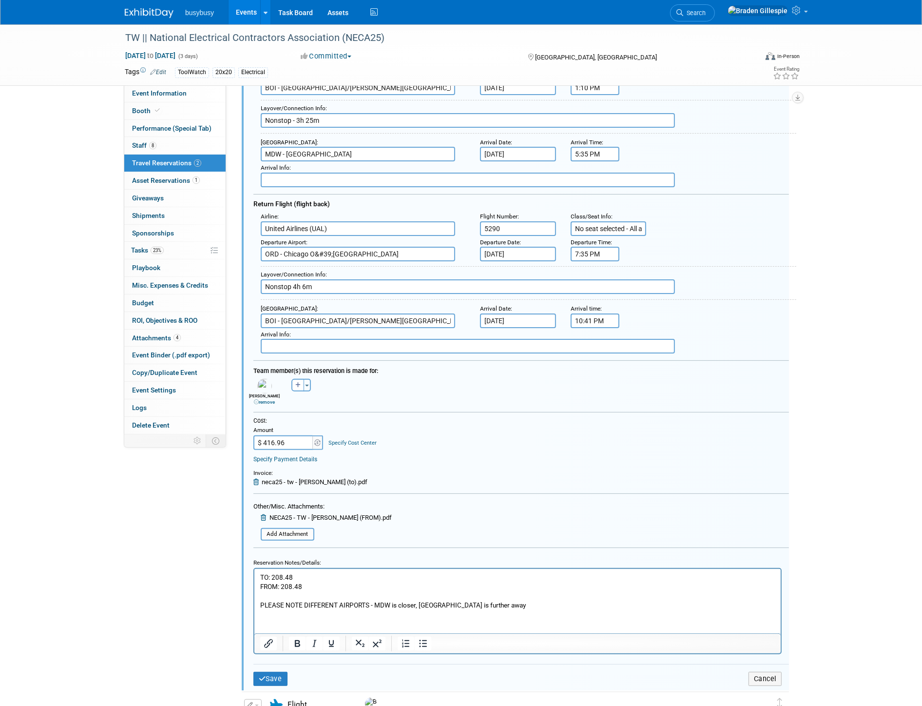
scroll to position [232, 0]
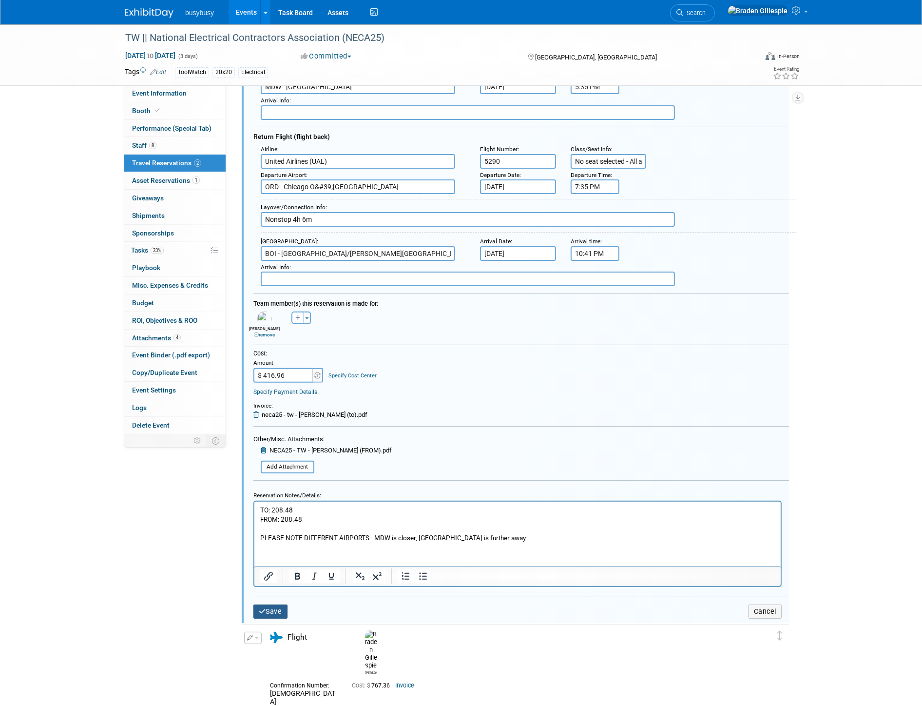
click at [286, 604] on button "Save" at bounding box center [270, 611] width 34 height 14
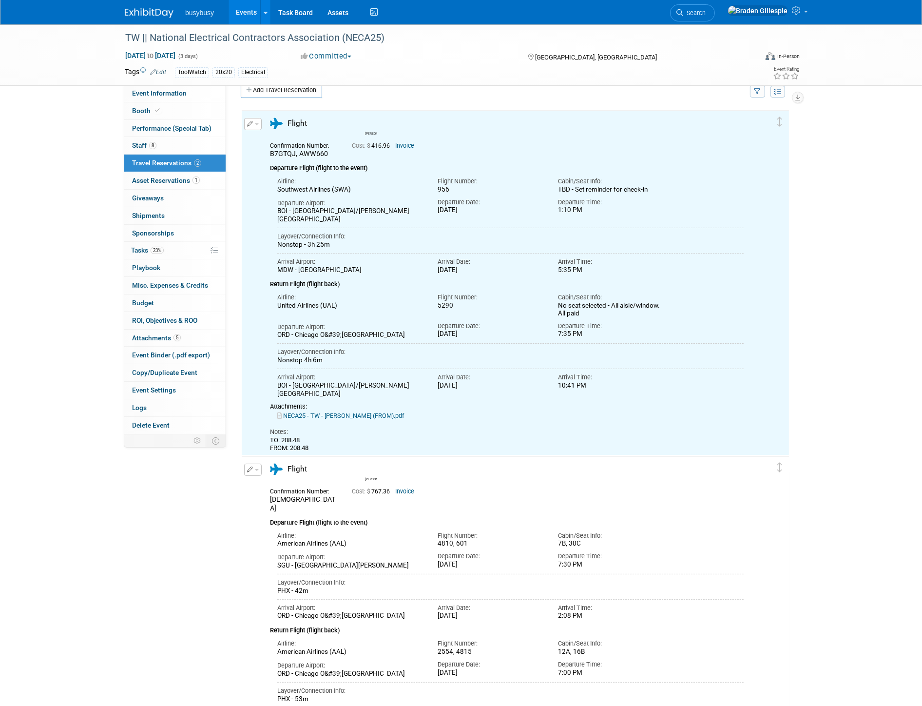
scroll to position [0, 0]
